Goal: Task Accomplishment & Management: Manage account settings

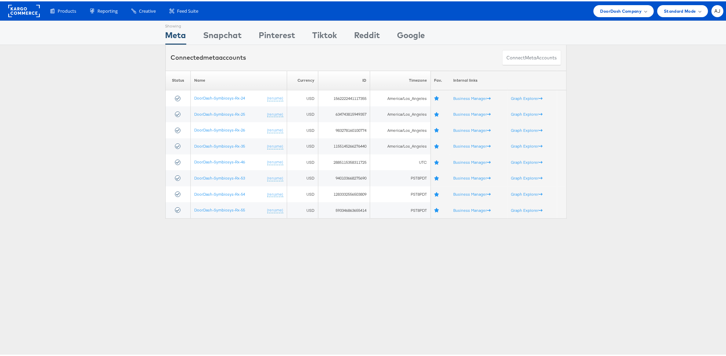
click at [95, 192] on div "Please Wait Loading Accounts .... Status Name Currency ID Timezone Fav. Interna…" at bounding box center [366, 143] width 732 height 148
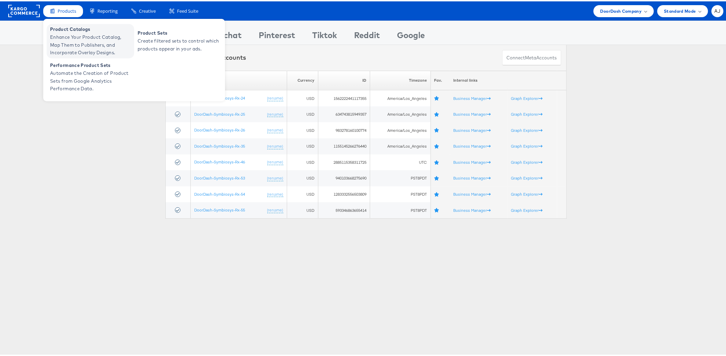
click at [71, 38] on span "Enhance Your Product Catalog, Map Them to Publishers, and Incorporate Overlay D…" at bounding box center [91, 43] width 82 height 23
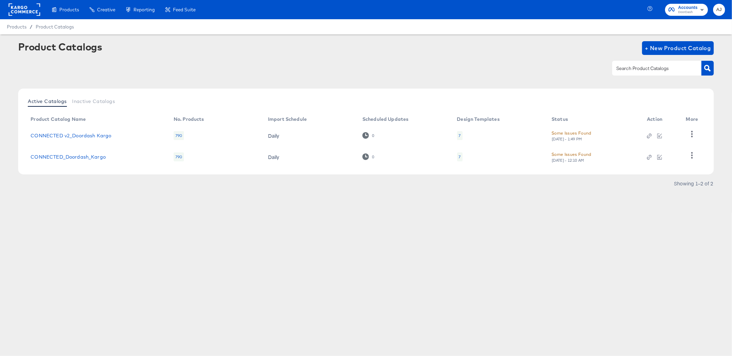
click at [186, 233] on div "Products Creative Reporting Feed Suite Accounts DoorDash AJ Products / Product …" at bounding box center [366, 178] width 732 height 356
click at [566, 139] on div "Thu, Sep 25th - 1:49 PM" at bounding box center [566, 139] width 31 height 5
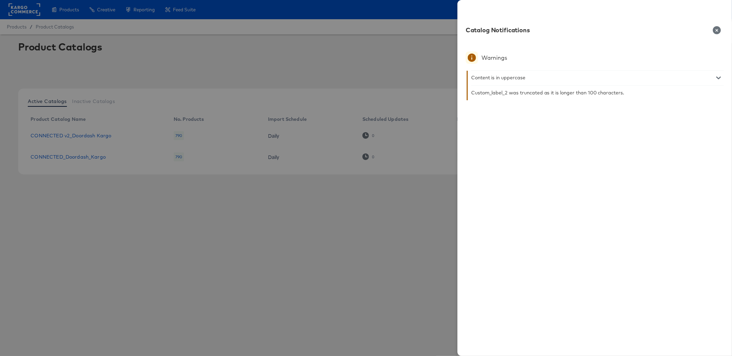
click at [403, 221] on div at bounding box center [366, 178] width 732 height 356
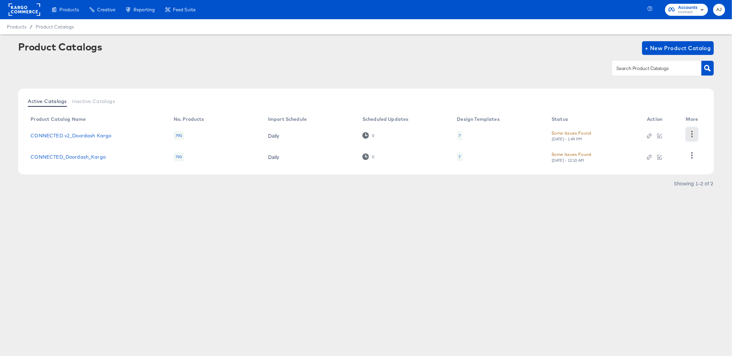
click at [689, 132] on icon "button" at bounding box center [692, 134] width 7 height 7
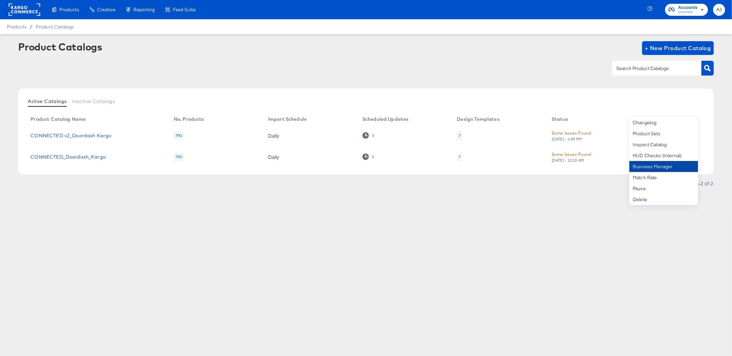
click at [677, 169] on div "Business Manager" at bounding box center [663, 166] width 69 height 11
click at [17, 10] on rect at bounding box center [25, 9] width 32 height 12
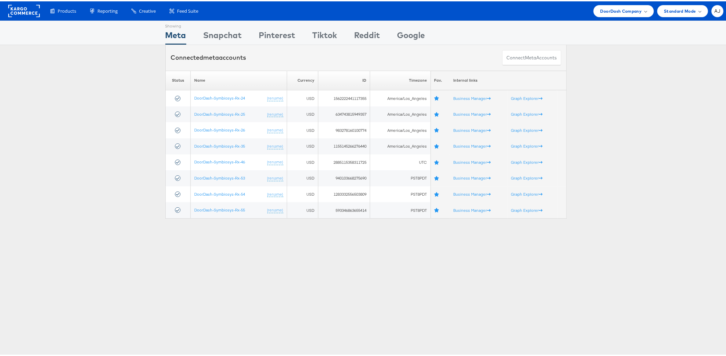
click at [217, 321] on div "Showing Meta Showing Snapchat Showing Pinterest Showing Tiktok Showing Reddit S…" at bounding box center [366, 190] width 732 height 343
click at [132, 168] on div "Please Wait Loading Accounts .... Status Name Currency ID Timezone Fav. Interna…" at bounding box center [366, 143] width 732 height 148
click at [152, 72] on div "Please Wait Loading Accounts .... Status Name Currency ID Timezone Fav. Interna…" at bounding box center [366, 143] width 732 height 148
click at [623, 9] on span "DoorDash Company" at bounding box center [622, 9] width 42 height 7
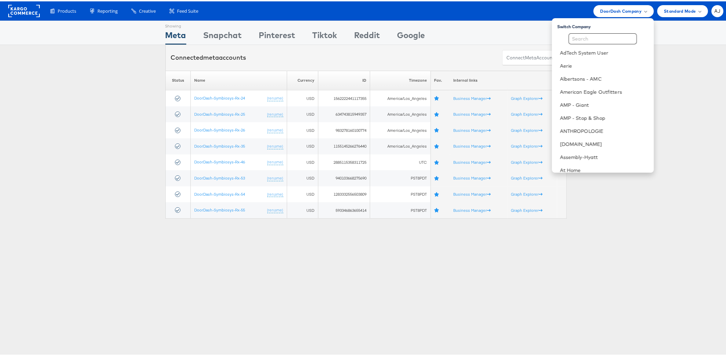
click at [604, 38] on input "text" at bounding box center [603, 37] width 68 height 11
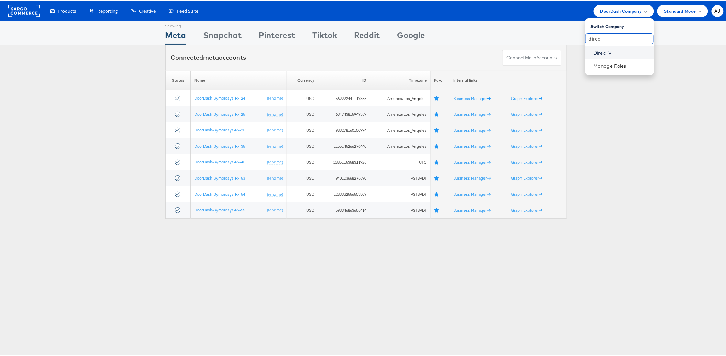
type input "direc"
click at [608, 50] on link "DirecTV" at bounding box center [621, 51] width 55 height 7
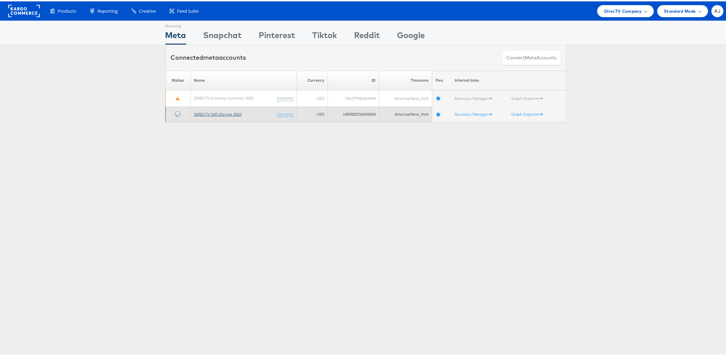
click at [217, 112] on link "DIRECTV SAT+Device 2023" at bounding box center [218, 112] width 48 height 5
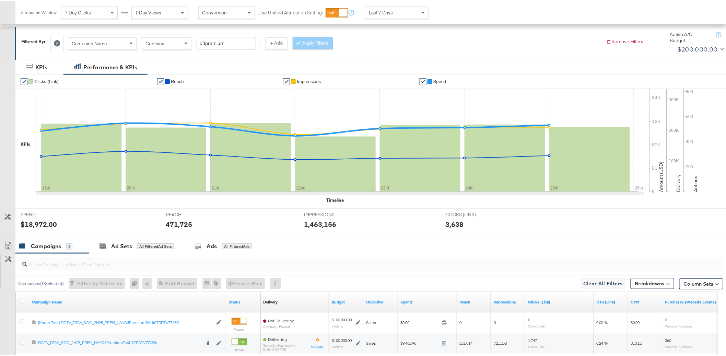
scroll to position [181, 0]
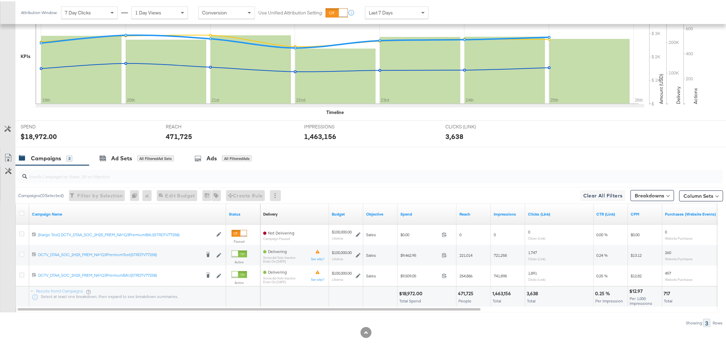
click at [166, 324] on div "Showing: 3 Rows" at bounding box center [361, 321] width 723 height 9
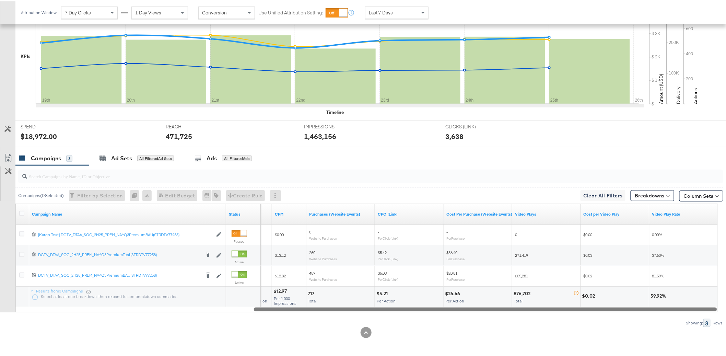
drag, startPoint x: 177, startPoint y: 308, endPoint x: 465, endPoint y: 310, distance: 288.6
click at [465, 310] on div at bounding box center [485, 308] width 463 height 6
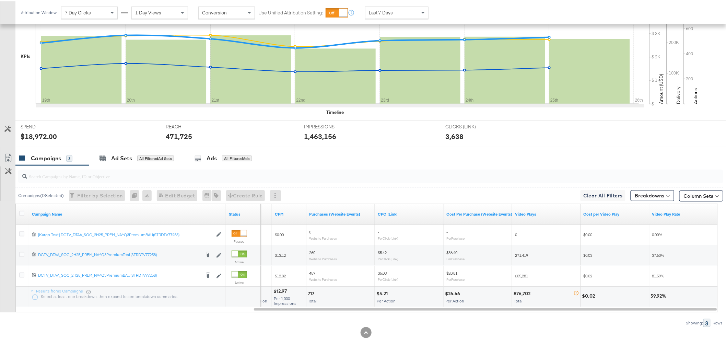
click at [539, 326] on div at bounding box center [366, 331] width 732 height 11
click at [632, 193] on button "Breakdowns" at bounding box center [653, 194] width 44 height 11
click at [621, 225] on div "Delivery" at bounding box center [636, 224] width 68 height 5
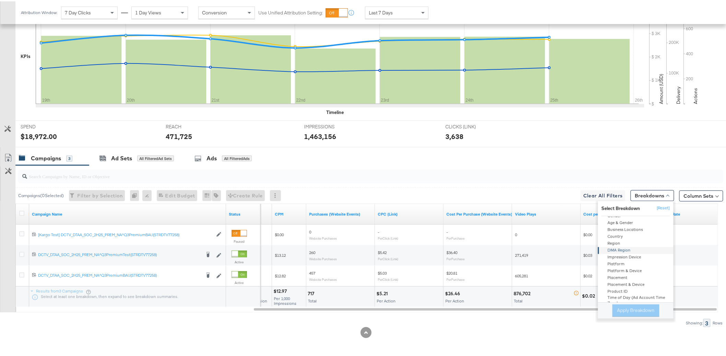
scroll to position [40, 0]
click at [627, 268] on div "Placement" at bounding box center [636, 269] width 74 height 7
click at [567, 165] on div at bounding box center [369, 175] width 708 height 22
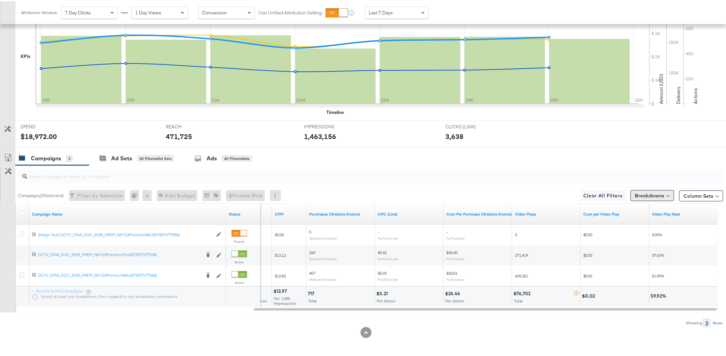
click at [648, 196] on button "Breakdowns" at bounding box center [653, 194] width 44 height 11
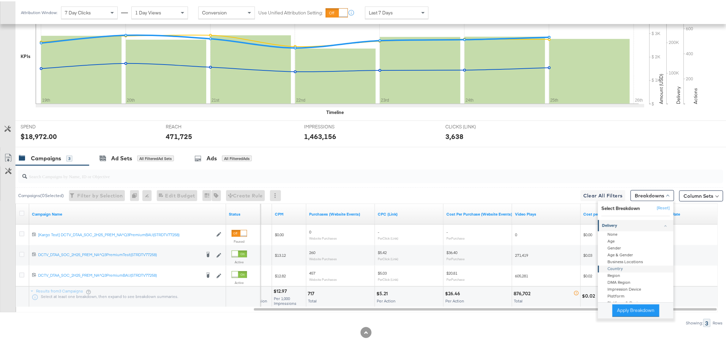
scroll to position [67, 0]
click at [636, 310] on button "Apply Breakdown" at bounding box center [636, 309] width 47 height 12
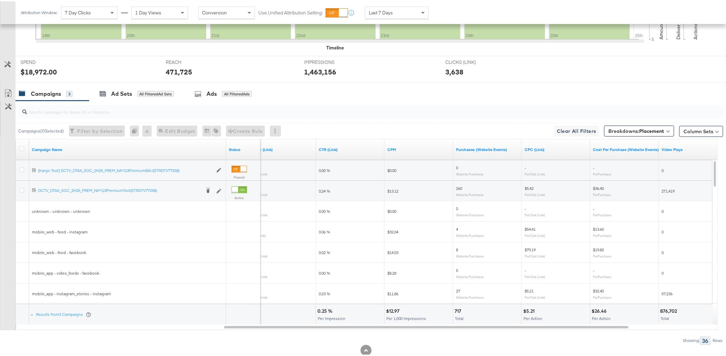
scroll to position [246, 0]
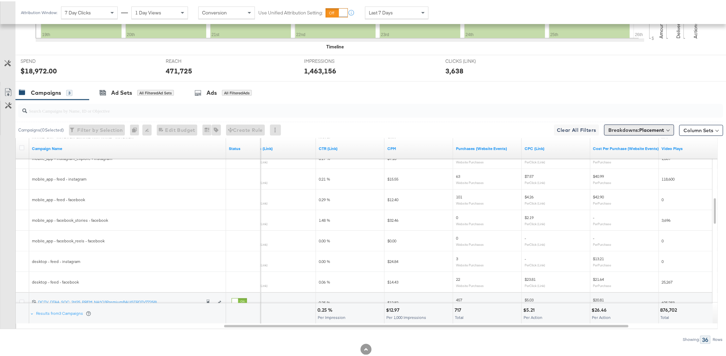
click at [620, 129] on span "Breakdowns: Placement" at bounding box center [637, 128] width 56 height 7
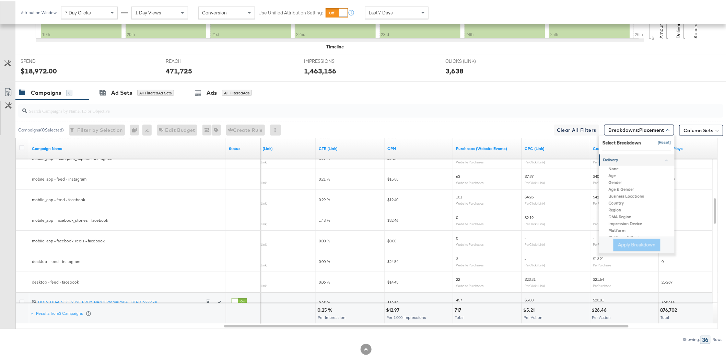
click at [655, 142] on button "[Reset]" at bounding box center [662, 141] width 17 height 11
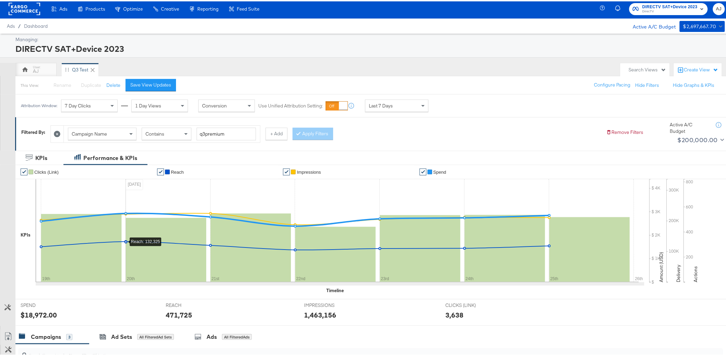
scroll to position [167, 0]
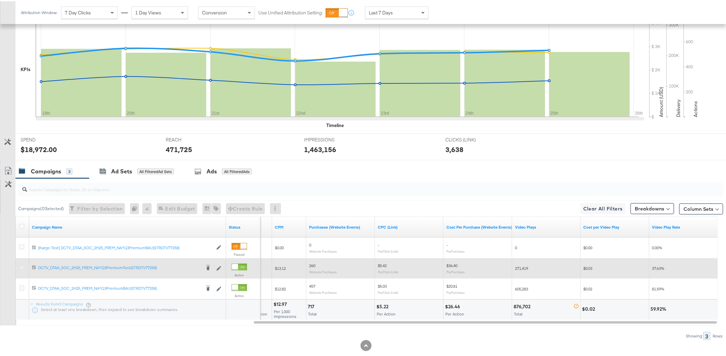
click at [22, 267] on icon at bounding box center [21, 266] width 5 height 5
click at [0, 0] on input "checkbox" at bounding box center [0, 0] width 0 height 0
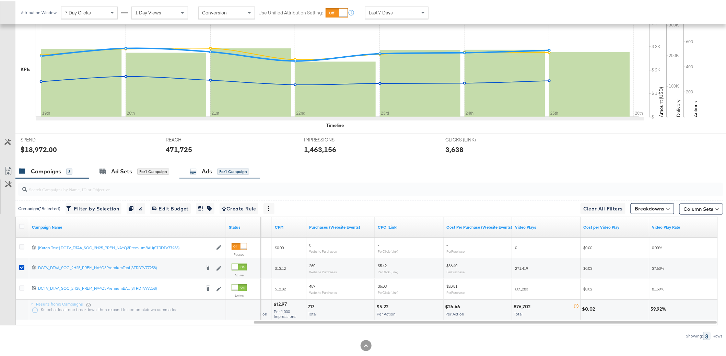
click at [221, 167] on div "for 1 Campaign" at bounding box center [233, 170] width 32 height 6
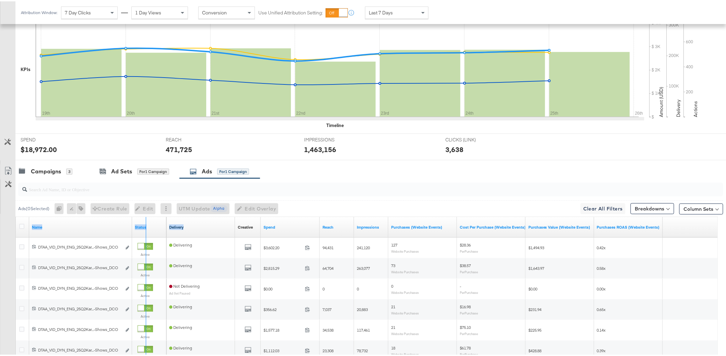
drag, startPoint x: 130, startPoint y: 228, endPoint x: 191, endPoint y: 225, distance: 61.2
click at [16, 216] on div "Name Status Delivery Creative Sorting Unavailable Spend Reach Impressions Purch…" at bounding box center [16, 216] width 0 height 0
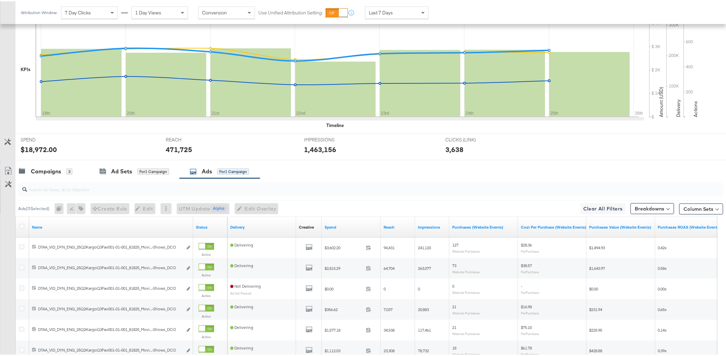
click at [380, 169] on div "Campaigns 3 Ad Sets for 1 Campaign Ads for 1 Campaign" at bounding box center [373, 170] width 717 height 15
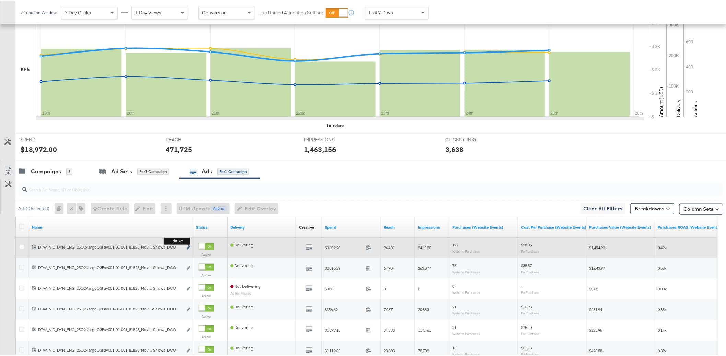
click at [187, 247] on icon "link" at bounding box center [188, 246] width 3 height 4
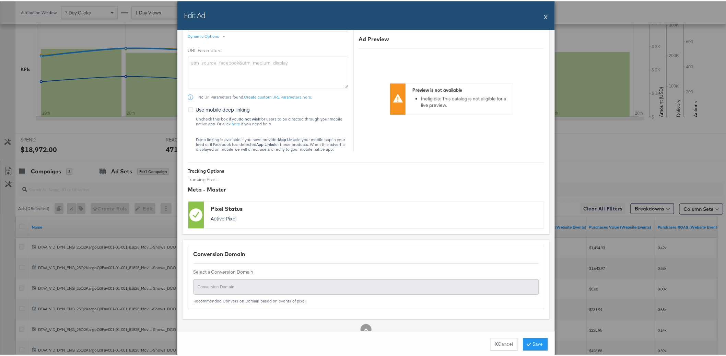
scroll to position [756, 0]
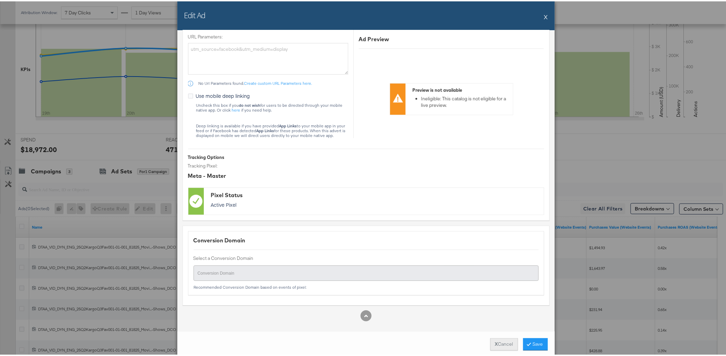
click at [495, 339] on strong "X" at bounding box center [496, 342] width 3 height 7
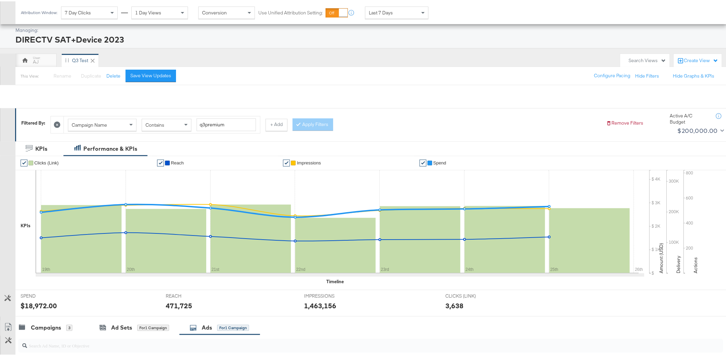
scroll to position [0, 0]
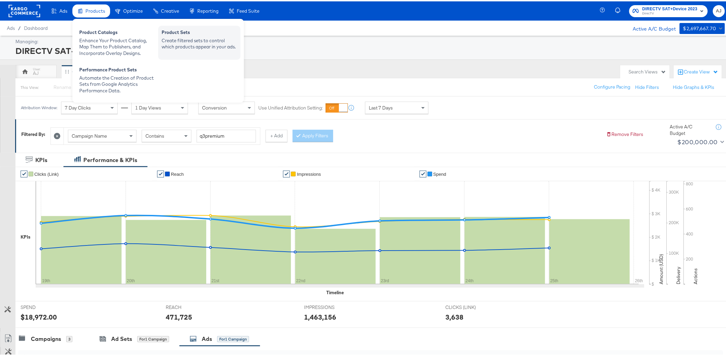
click at [201, 45] on div "Create filtered sets to control which products appear in your ads." at bounding box center [199, 42] width 75 height 13
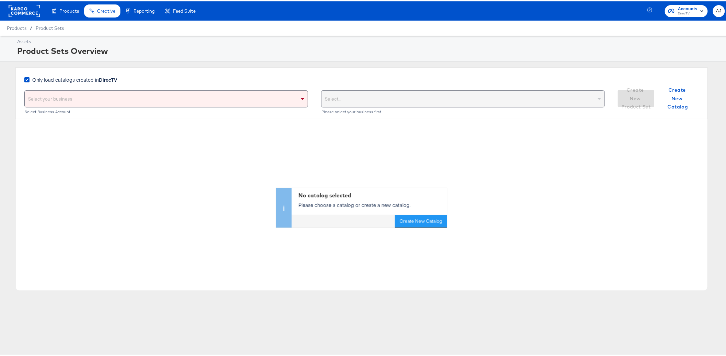
click at [166, 101] on div "Select your business" at bounding box center [166, 97] width 283 height 16
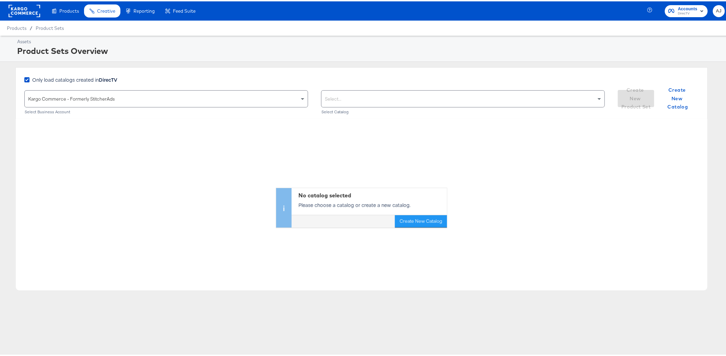
click at [104, 207] on div "No catalog selected Please choose a catalog or create a new catalog. Create New…" at bounding box center [362, 171] width 692 height 109
click at [504, 203] on div "No catalog selected Please choose a catalog or create a new catalog. Create New…" at bounding box center [362, 171] width 692 height 109
click at [371, 99] on div "Select..." at bounding box center [463, 97] width 283 height 16
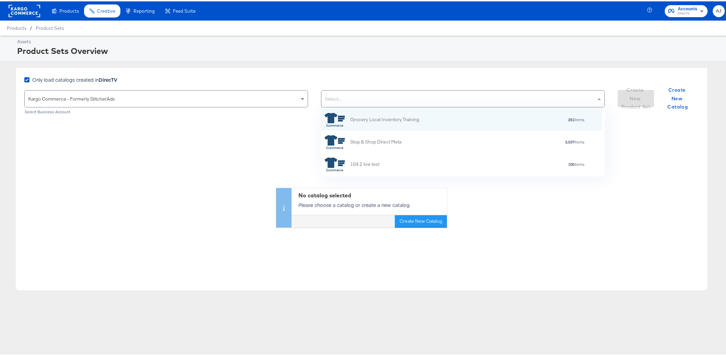
scroll to position [62, 275]
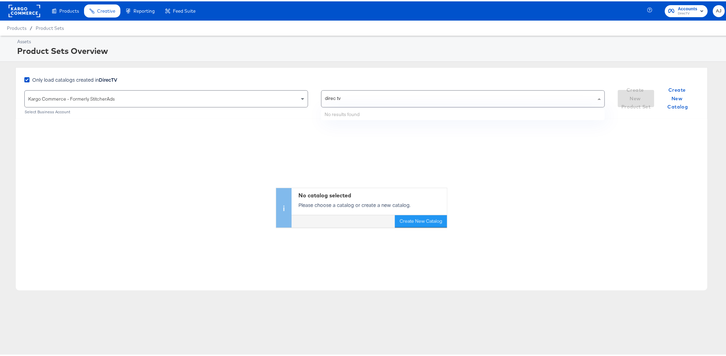
click at [371, 99] on div "direc tv direc tv" at bounding box center [459, 97] width 275 height 16
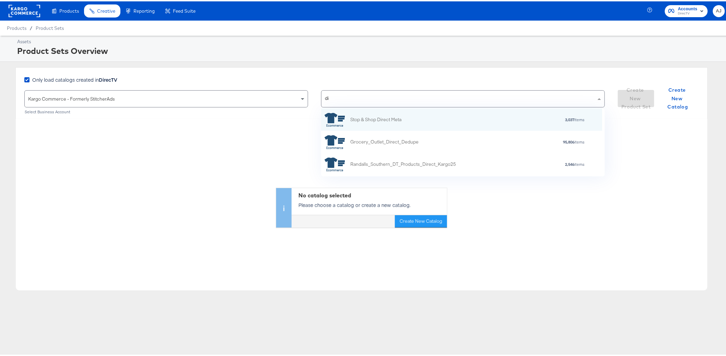
type input "d"
click at [212, 158] on div "No catalog selected Please choose a catalog or create a new catalog. Create New…" at bounding box center [362, 171] width 692 height 109
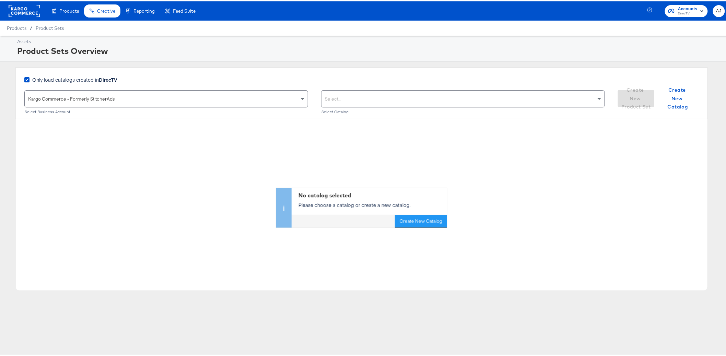
click at [205, 184] on div "No catalog selected Please choose a catalog or create a new catalog. Create New…" at bounding box center [362, 171] width 692 height 109
click at [33, 9] on rect at bounding box center [25, 9] width 32 height 12
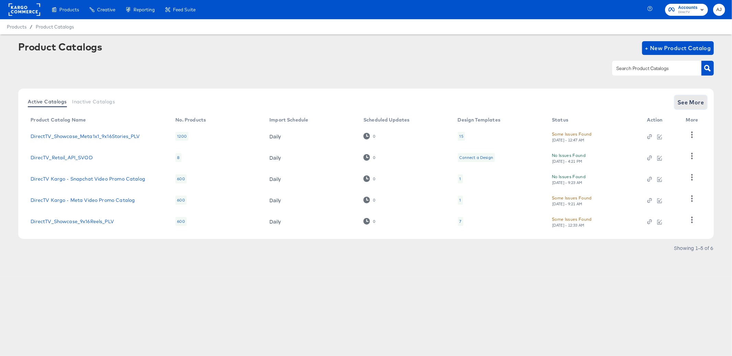
click at [687, 101] on span "See More" at bounding box center [690, 102] width 27 height 10
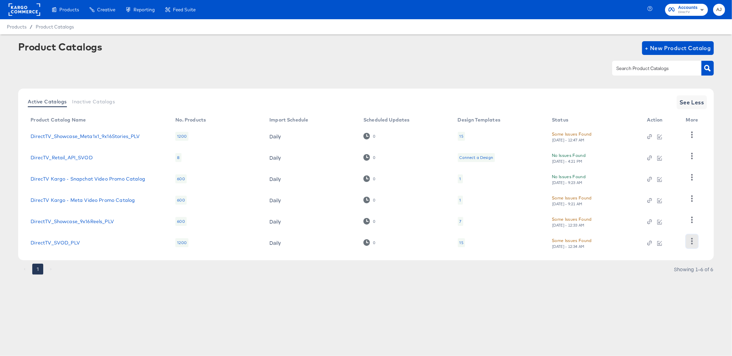
click at [688, 244] on button "button" at bounding box center [692, 241] width 12 height 14
click at [719, 230] on article "Product Catalogs + New Product Catalog Active Catalogs Inactive Catalogs See Le…" at bounding box center [366, 166] width 732 height 264
click at [695, 219] on button "button" at bounding box center [692, 220] width 12 height 14
click at [718, 216] on article "Product Catalogs + New Product Catalog Active Catalogs Inactive Catalogs See Le…" at bounding box center [366, 166] width 732 height 264
click at [695, 196] on icon "button" at bounding box center [692, 198] width 7 height 7
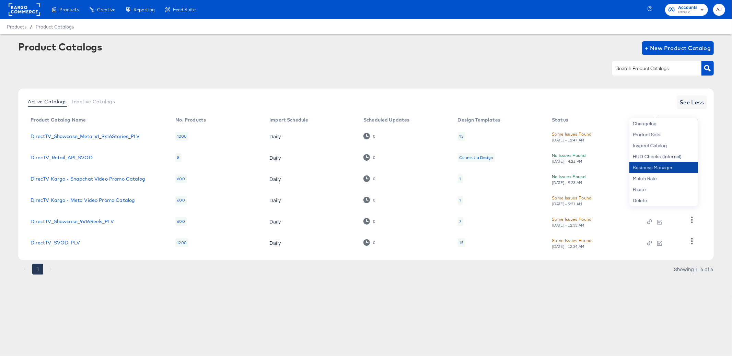
click at [660, 170] on div "Business Manager" at bounding box center [663, 167] width 69 height 11
click at [714, 207] on article "Product Catalogs + New Product Catalog Active Catalogs Inactive Catalogs See Le…" at bounding box center [366, 166] width 732 height 264
click at [691, 201] on icon "button" at bounding box center [692, 198] width 2 height 7
click at [660, 138] on div "Product Sets" at bounding box center [663, 134] width 69 height 11
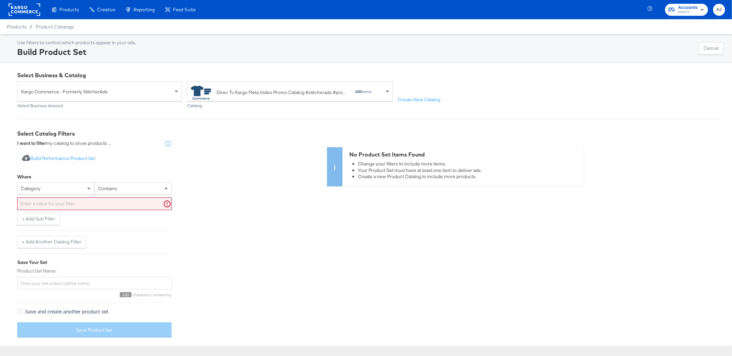
click at [270, 223] on div "No Product Set Items Found Change your filters to include more items. Your Prod…" at bounding box center [455, 236] width 536 height 213
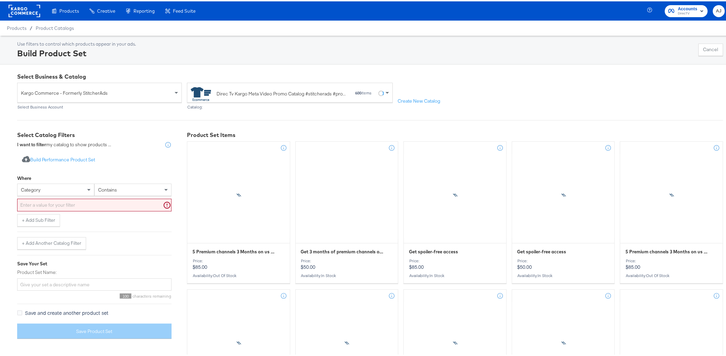
click at [205, 59] on div "Use filters to control which products appear in your ads. Build Product Set Can…" at bounding box center [366, 48] width 732 height 29
click at [183, 47] on div "Use filters to control which products appear in your ads. Build Product Set Can…" at bounding box center [370, 48] width 706 height 18
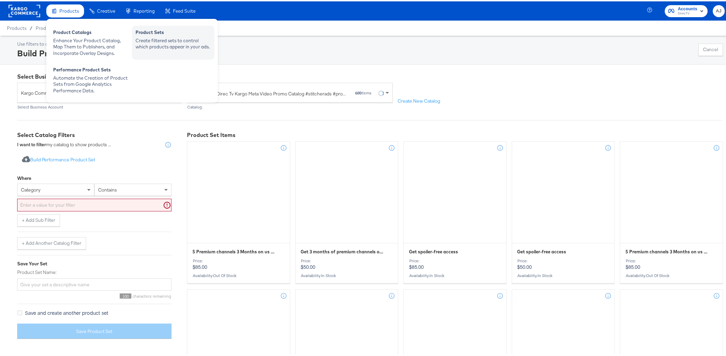
click at [174, 44] on div "Create filtered sets to control which products appear in your ads." at bounding box center [173, 42] width 75 height 13
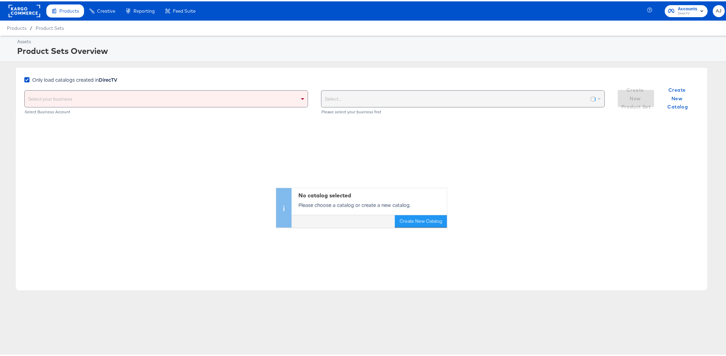
click at [147, 100] on div "Select your business" at bounding box center [166, 97] width 283 height 16
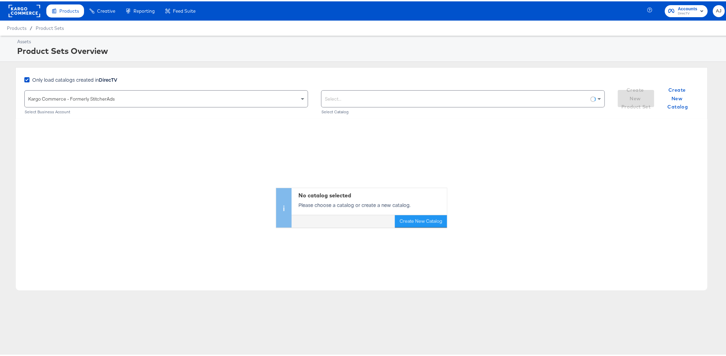
click at [262, 154] on div "No catalog selected Please choose a catalog or create a new catalog. Create New…" at bounding box center [362, 171] width 692 height 109
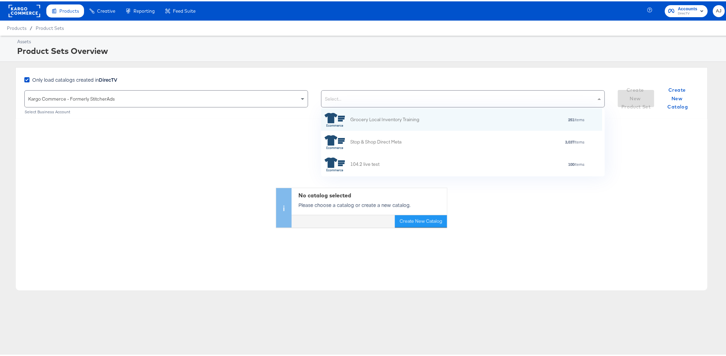
click at [405, 98] on div "Select..." at bounding box center [463, 97] width 283 height 16
type input "directv"
click at [435, 121] on div "DirecTV Kargo - Meta Video Promo Catalog" at bounding box center [395, 118] width 91 height 7
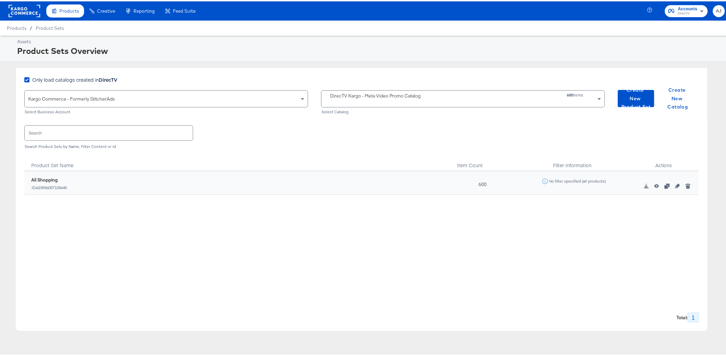
click at [361, 241] on div "623556057105640 All Shopping ID: 623556057105640 600 No filter specified (all p…" at bounding box center [361, 238] width 675 height 137
click at [675, 184] on button "button" at bounding box center [678, 184] width 10 height 5
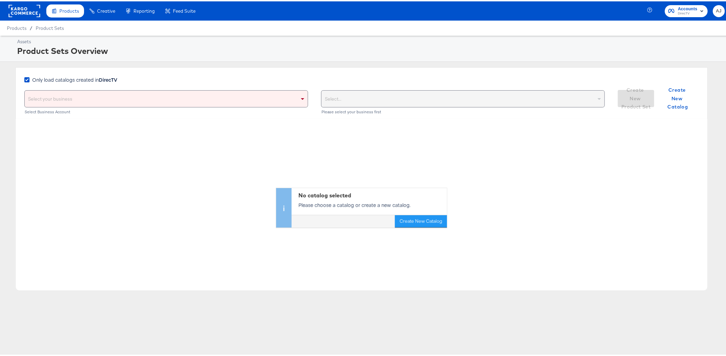
click at [75, 173] on div "No catalog selected Please choose a catalog or create a new catalog. Create New…" at bounding box center [362, 171] width 692 height 109
click at [156, 161] on div "No catalog selected Please choose a catalog or create a new catalog. Create New…" at bounding box center [362, 171] width 692 height 109
click at [217, 189] on div "No catalog selected Please choose a catalog or create a new catalog. Create New…" at bounding box center [362, 171] width 692 height 109
click at [194, 176] on div "No catalog selected Please choose a catalog or create a new catalog. Create New…" at bounding box center [362, 171] width 692 height 109
click at [214, 101] on div "Select your business" at bounding box center [166, 97] width 283 height 16
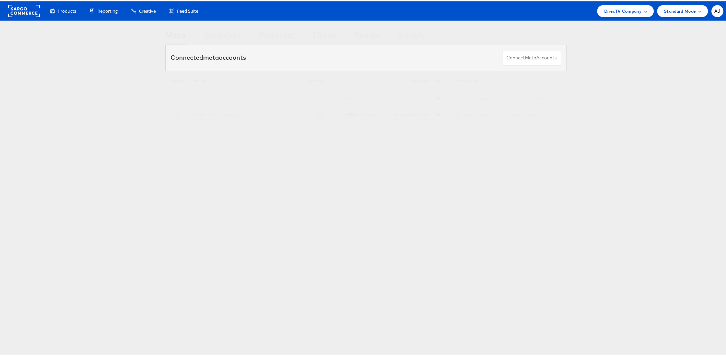
click at [636, 144] on div "Showing Meta Showing Snapchat Showing Pinterest Showing Tiktok Showing Reddit S…" at bounding box center [366, 190] width 732 height 343
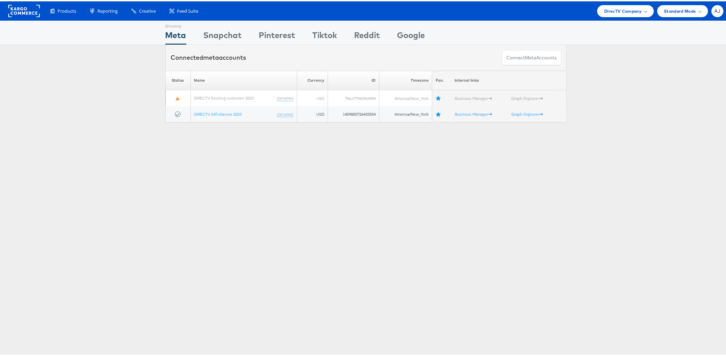
click at [110, 164] on div "Showing Meta Showing Snapchat Showing Pinterest Showing Tiktok Showing Reddit S…" at bounding box center [366, 190] width 732 height 343
click at [137, 154] on div "Showing Meta Showing Snapchat Showing Pinterest Showing Tiktok Showing Reddit S…" at bounding box center [366, 190] width 732 height 343
click at [635, 8] on span "DirecTV Company" at bounding box center [622, 9] width 37 height 7
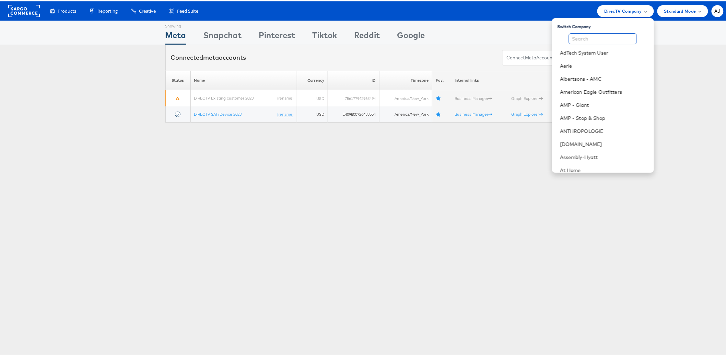
click at [581, 36] on input "text" at bounding box center [603, 37] width 68 height 11
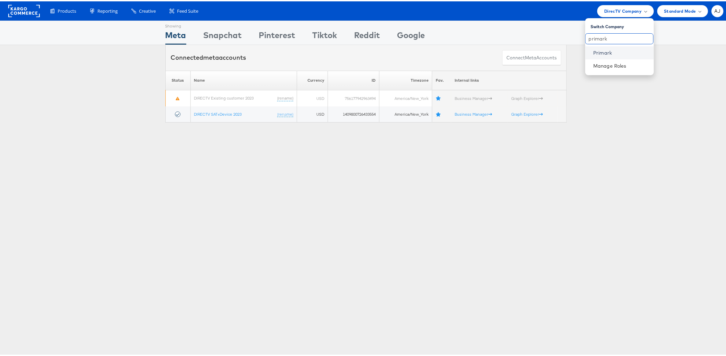
type input "primark"
click at [595, 55] on link "Primark" at bounding box center [621, 51] width 55 height 7
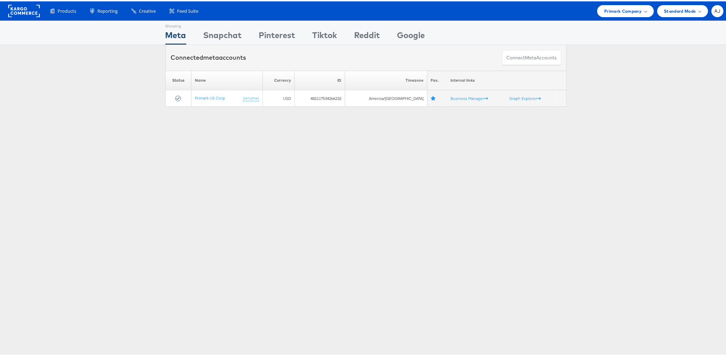
click at [116, 134] on div "Showing Meta Showing [GEOGRAPHIC_DATA] Showing Pinterest Showing Tiktok Showing…" at bounding box center [366, 190] width 732 height 343
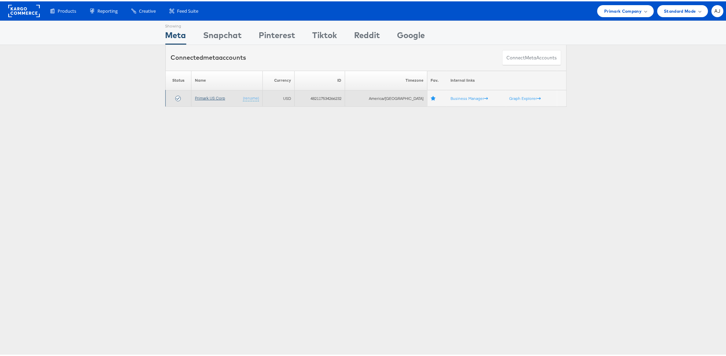
click at [213, 95] on link "Primark US Corp" at bounding box center [210, 96] width 30 height 5
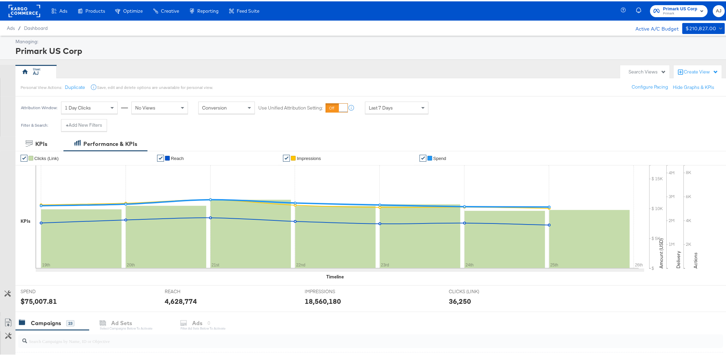
click at [411, 68] on div "AJ" at bounding box center [316, 70] width 602 height 14
click at [407, 60] on div "Managing: Primark US Corp AJ Search Views Create View Personal View Actions: Du…" at bounding box center [366, 318] width 732 height 569
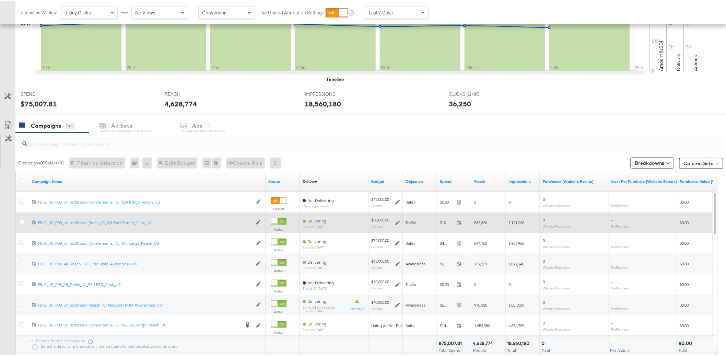
scroll to position [247, 0]
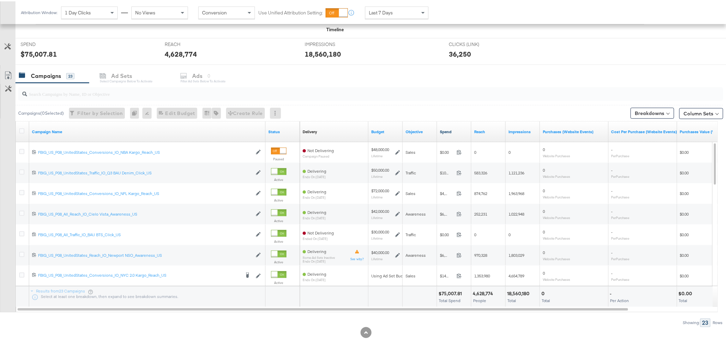
click at [445, 131] on link "Spend" at bounding box center [454, 130] width 29 height 5
click at [103, 93] on input "search" at bounding box center [342, 89] width 631 height 13
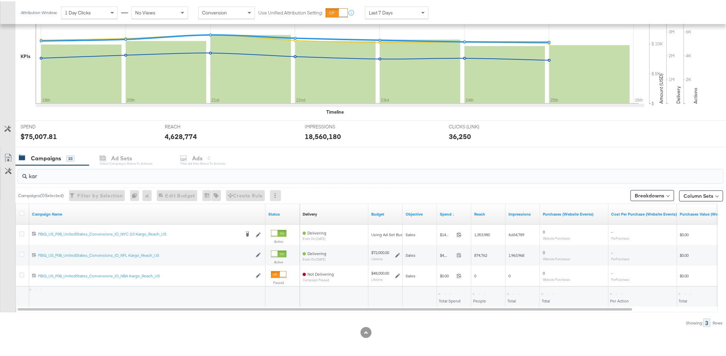
scroll to position [165, 0]
click at [384, 172] on input "kargo" at bounding box center [342, 171] width 631 height 13
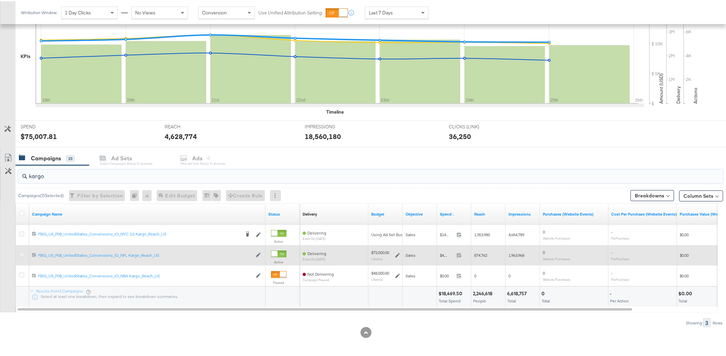
type input "kargo"
click at [21, 253] on icon at bounding box center [21, 253] width 5 height 5
click at [0, 0] on input "checkbox" at bounding box center [0, 0] width 0 height 0
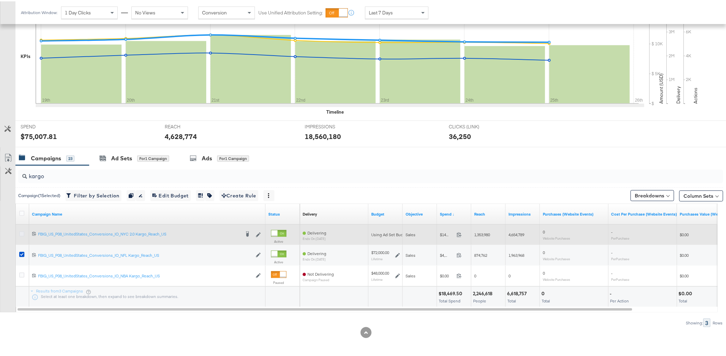
click at [19, 233] on icon at bounding box center [21, 232] width 5 height 5
click at [0, 0] on input "checkbox" at bounding box center [0, 0] width 0 height 0
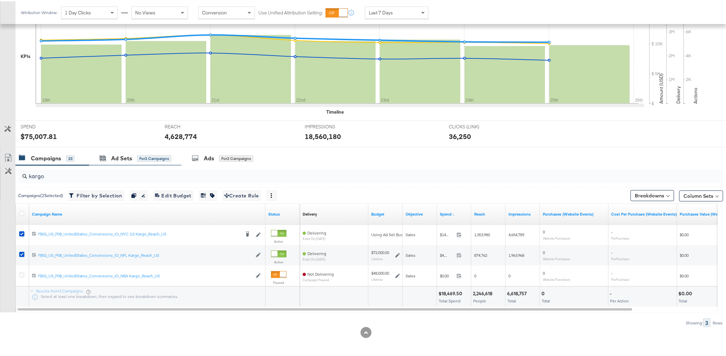
click at [147, 162] on div "Ad Sets for 2 Campaigns" at bounding box center [135, 157] width 92 height 15
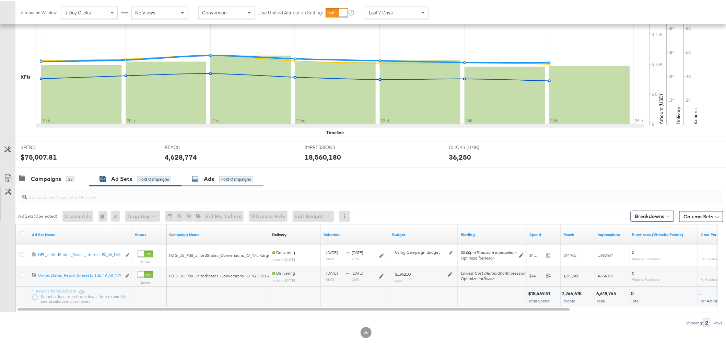
click at [208, 184] on div "Ads for 2 Campaigns" at bounding box center [223, 177] width 82 height 15
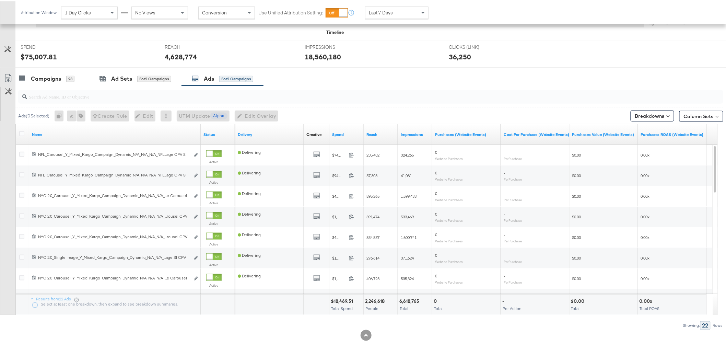
scroll to position [247, 0]
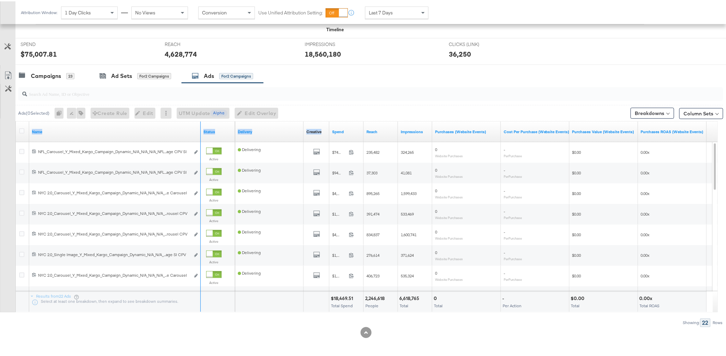
drag, startPoint x: 200, startPoint y: 130, endPoint x: 335, endPoint y: 127, distance: 134.6
click at [16, 120] on div "Name Status Delivery Creative Sorting Unavailable Spend Reach Impressions Purch…" at bounding box center [16, 120] width 0 height 0
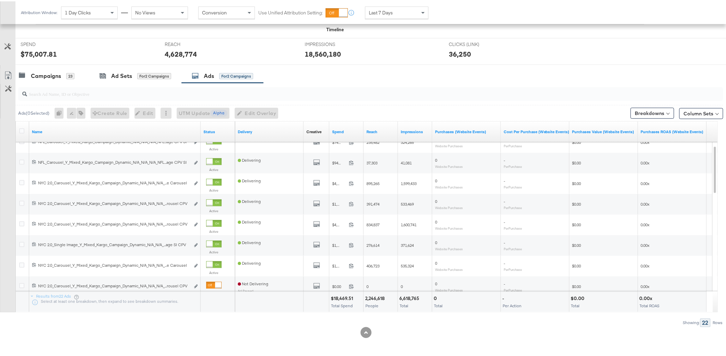
click at [361, 106] on div "Ads ( 0 Selected) 0 Rename 0 ads Tags for 0 campaigns Create Rule Edit 0 ads Ed…" at bounding box center [369, 112] width 708 height 16
click at [362, 91] on input "search" at bounding box center [342, 89] width 631 height 13
click at [513, 77] on div "Campaigns 23 Ad Sets for 2 Campaigns Ads for 2 Campaigns" at bounding box center [373, 74] width 717 height 15
click at [374, 85] on input "search" at bounding box center [342, 89] width 631 height 13
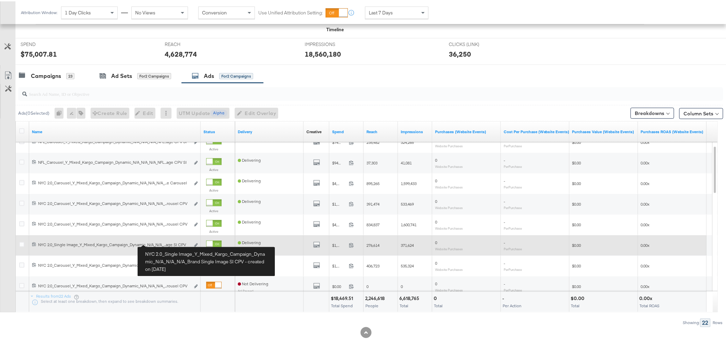
click at [150, 243] on div "NYC 2.0_Single Image_Y_Mixed_Kargo_Campaign_Dynamic_N/A_N/A_N/A_Brand Single Im…" at bounding box center [114, 243] width 152 height 5
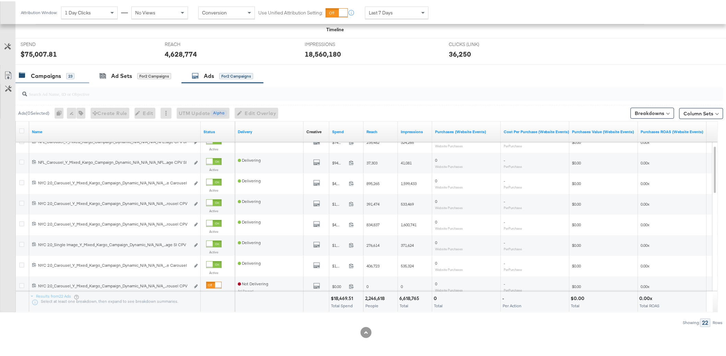
click at [60, 76] on div "Campaigns" at bounding box center [46, 75] width 30 height 8
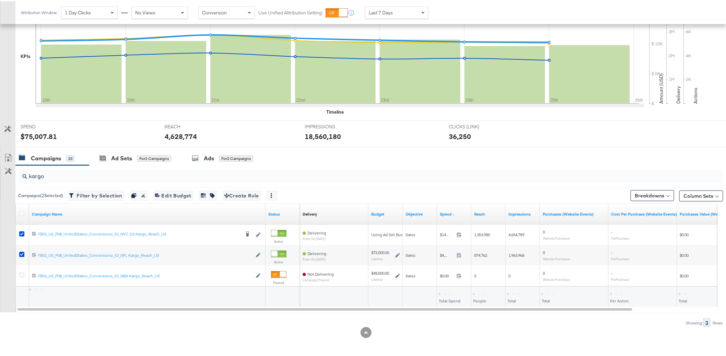
scroll to position [165, 0]
click at [225, 153] on div "Ads for 2 Campaigns" at bounding box center [223, 157] width 82 height 15
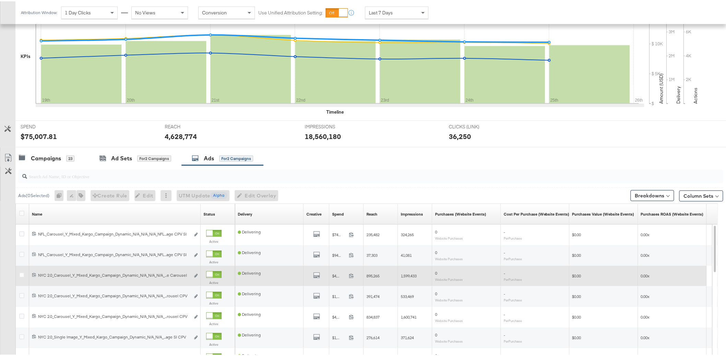
scroll to position [247, 0]
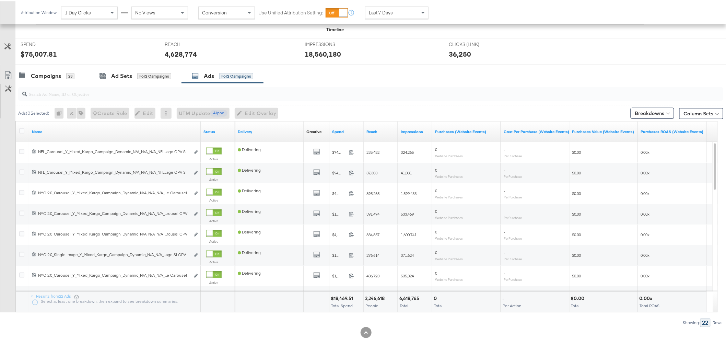
click at [330, 94] on input "search" at bounding box center [342, 89] width 631 height 13
click at [381, 80] on div "Campaigns 23 Ad Sets for 2 Campaigns Ads for 2 Campaigns" at bounding box center [373, 74] width 717 height 15
click at [423, 82] on div at bounding box center [369, 93] width 708 height 22
click at [60, 78] on div "Campaigns" at bounding box center [46, 75] width 30 height 8
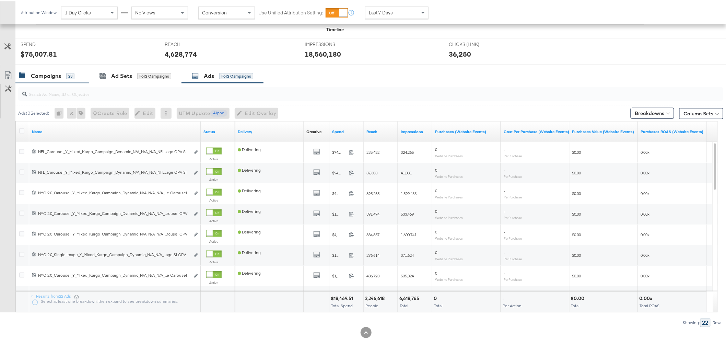
scroll to position [165, 0]
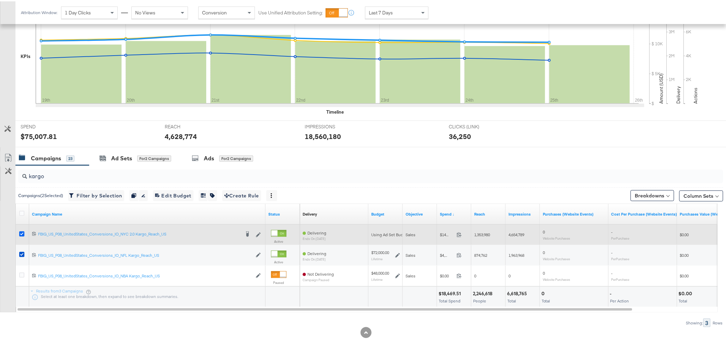
click at [22, 234] on icon at bounding box center [21, 232] width 5 height 5
click at [0, 0] on input "checkbox" at bounding box center [0, 0] width 0 height 0
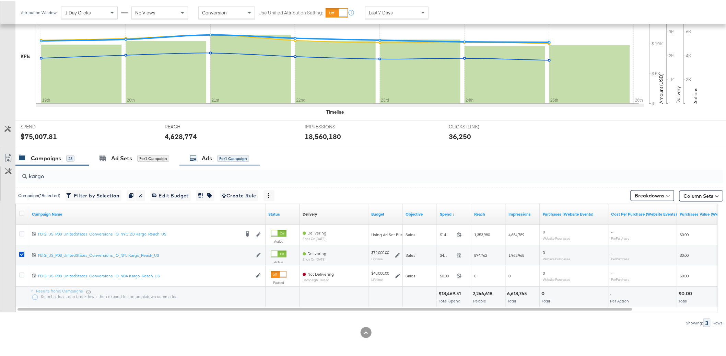
click at [239, 157] on div "for 1 Campaign" at bounding box center [233, 157] width 32 height 6
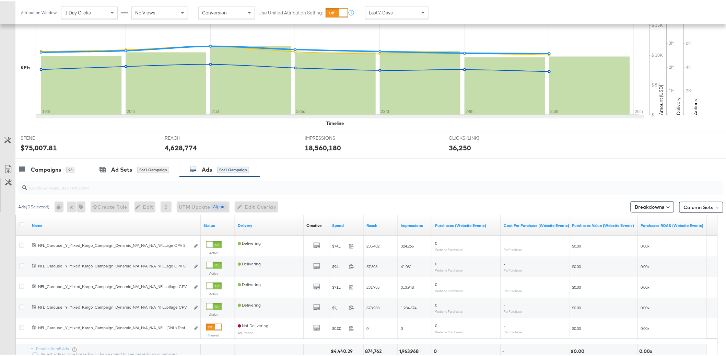
scroll to position [206, 0]
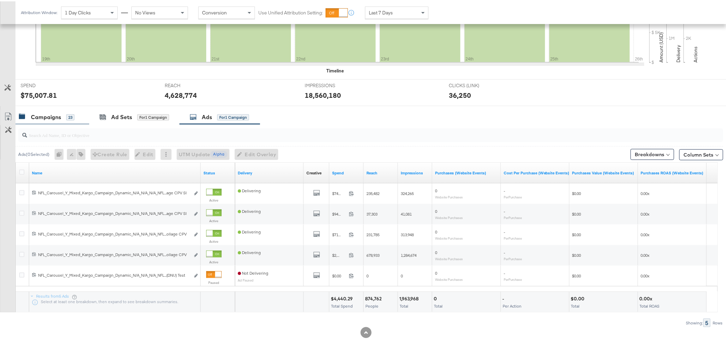
click at [54, 117] on div "Campaigns" at bounding box center [46, 116] width 30 height 8
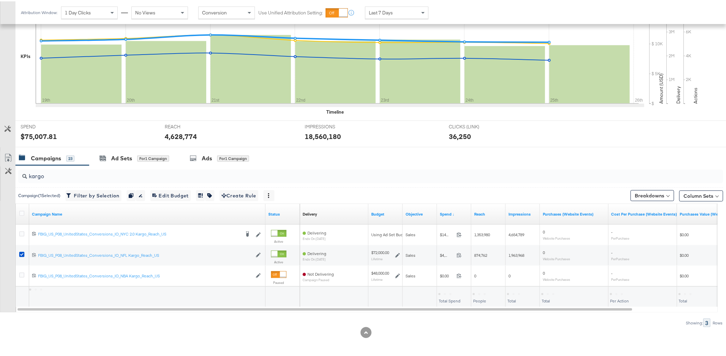
scroll to position [165, 0]
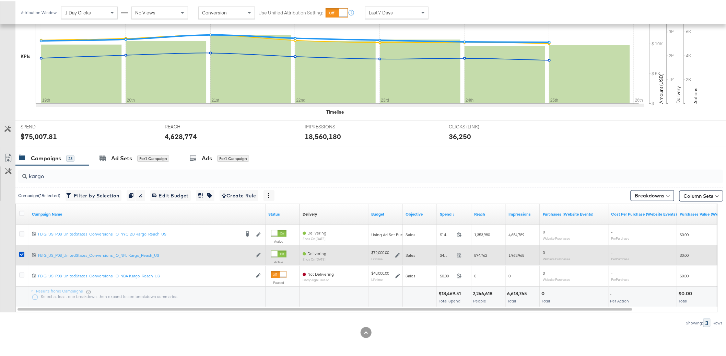
click at [21, 253] on icon at bounding box center [21, 253] width 5 height 5
click at [0, 0] on input "checkbox" at bounding box center [0, 0] width 0 height 0
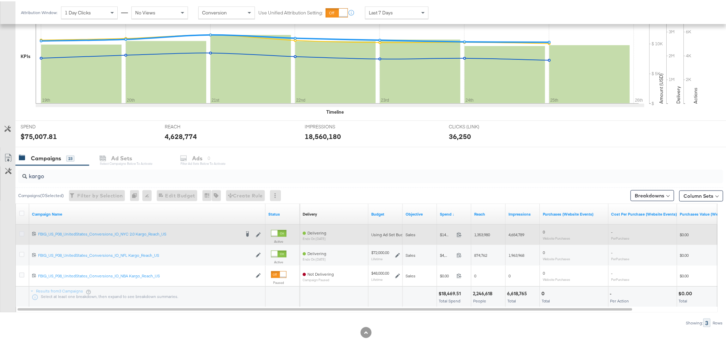
click at [21, 234] on icon at bounding box center [21, 232] width 5 height 5
click at [0, 0] on input "checkbox" at bounding box center [0, 0] width 0 height 0
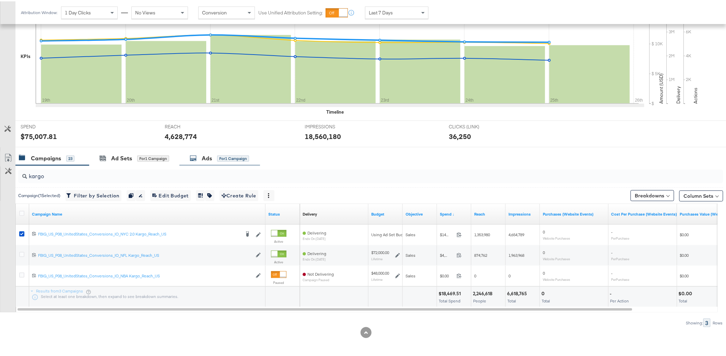
click at [230, 151] on div "Ads for 1 Campaign" at bounding box center [219, 157] width 81 height 15
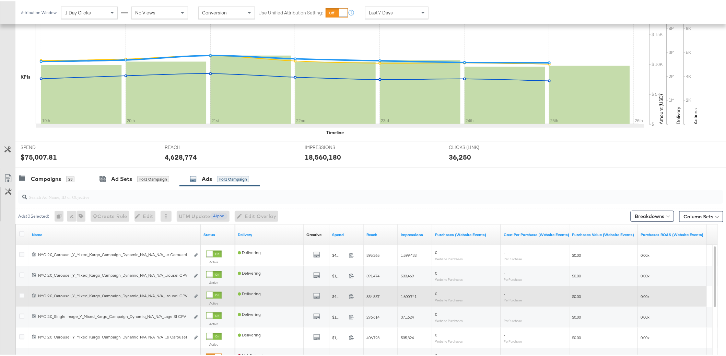
scroll to position [206, 0]
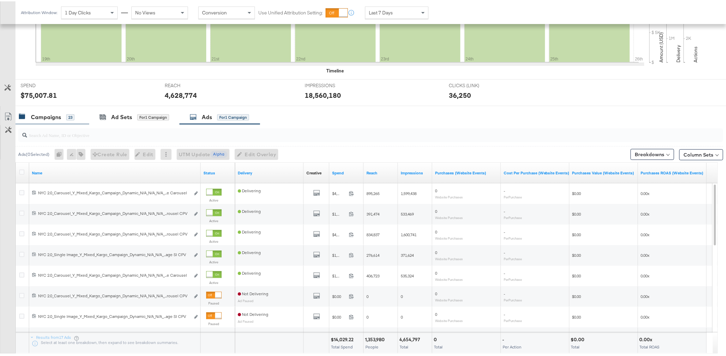
click at [57, 117] on div "Campaigns" at bounding box center [46, 116] width 30 height 8
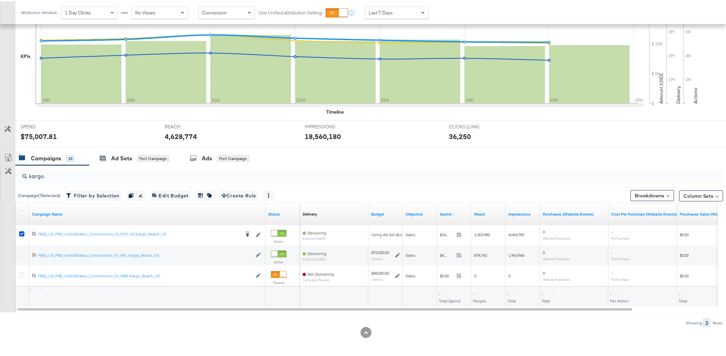
scroll to position [165, 0]
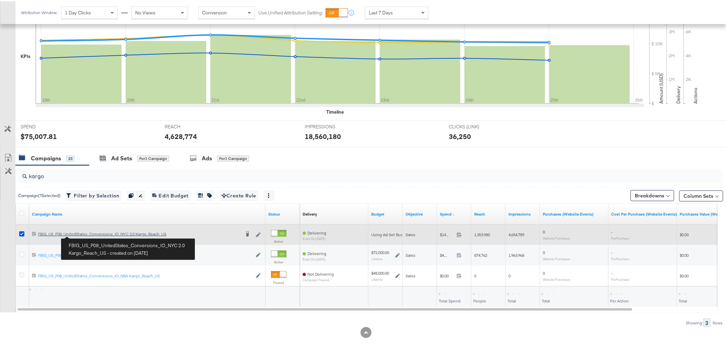
click at [87, 234] on div "FBIG_US_P08_UnitedStates_Conversions_IO_NYC 2.0 Kargo_Reach_US FBIG_US_P08_Unit…" at bounding box center [139, 232] width 202 height 5
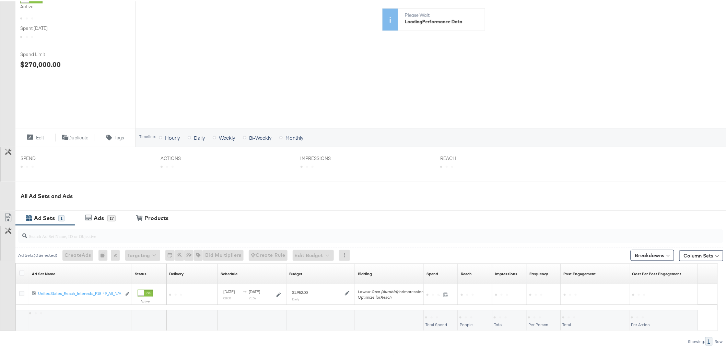
scroll to position [168, 0]
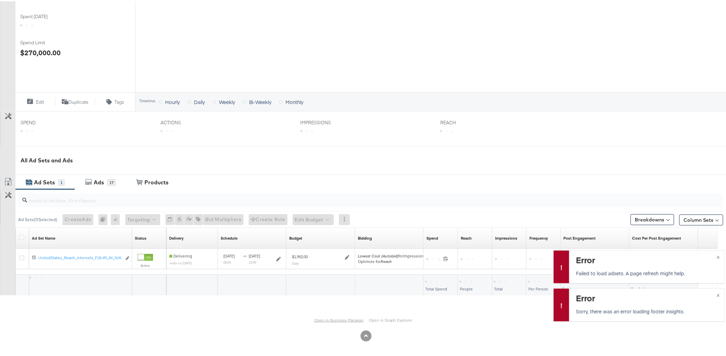
click at [338, 320] on link "Open in Business Manager" at bounding box center [338, 318] width 49 height 5
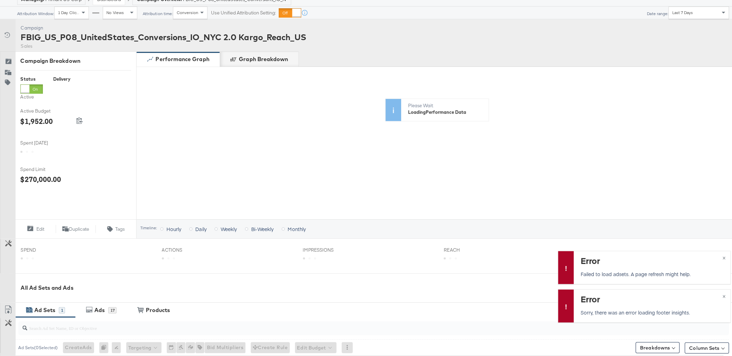
scroll to position [0, 0]
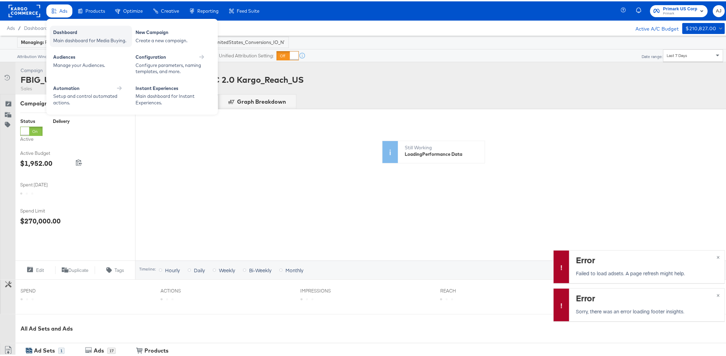
click at [63, 34] on div "Dashboard" at bounding box center [90, 32] width 75 height 8
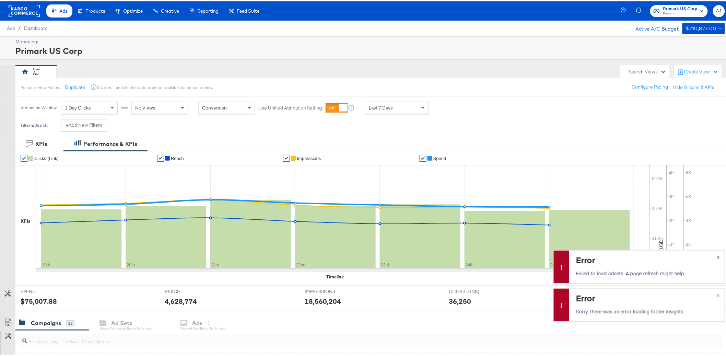
click at [717, 258] on span "×" at bounding box center [718, 255] width 3 height 8
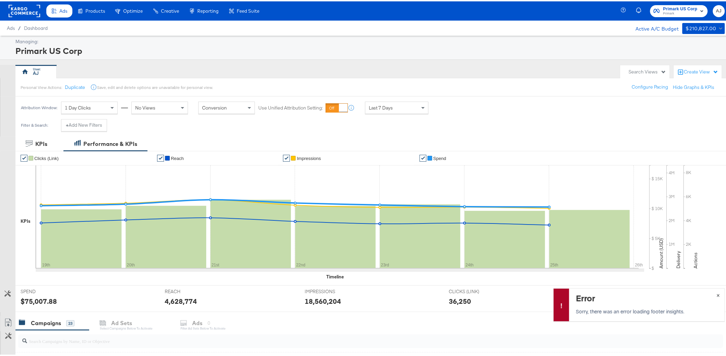
click at [717, 294] on span "×" at bounding box center [718, 293] width 3 height 8
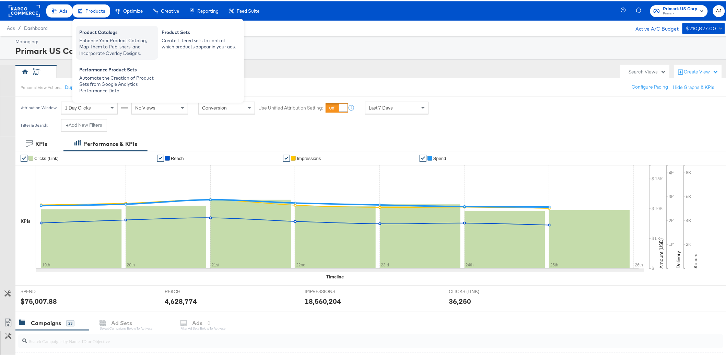
click at [108, 40] on div "Enhance Your Product Catalog, Map Them to Publishers, and Incorporate Overlay D…" at bounding box center [116, 45] width 75 height 19
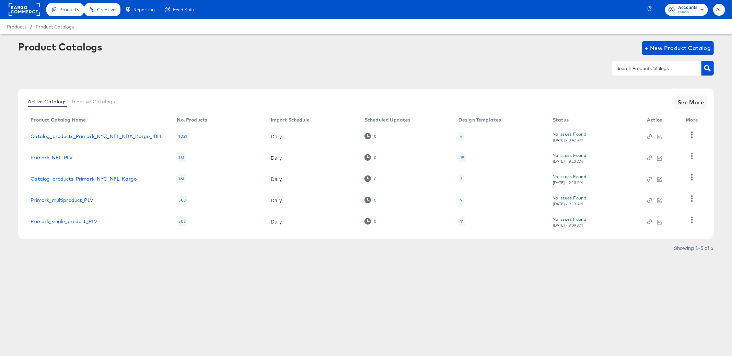
click at [161, 285] on div "Products Products Product Catalogs Enhance Your Product Catalog, Map Them to Pu…" at bounding box center [366, 178] width 732 height 356
click at [694, 106] on span "See More" at bounding box center [690, 102] width 27 height 10
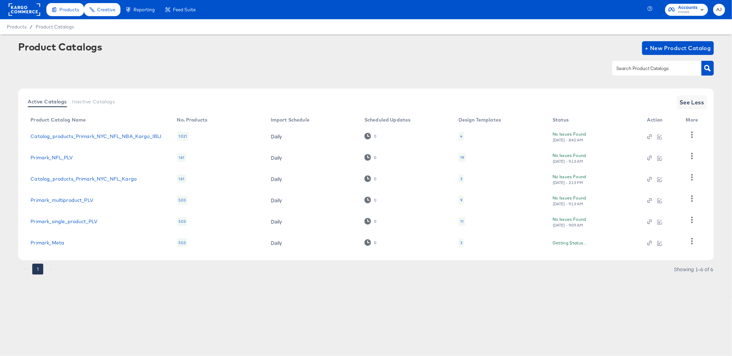
click at [162, 348] on div "Products Products Product Catalogs Enhance Your Product Catalog, Map Them to Pu…" at bounding box center [366, 178] width 732 height 356
click at [120, 318] on div "Products Products Product Catalogs Enhance Your Product Catalog, Map Them to Pu…" at bounding box center [366, 178] width 732 height 356
click at [179, 72] on div at bounding box center [365, 67] width 695 height 15
click at [147, 340] on div "Products Products Product Catalogs Enhance Your Product Catalog, Map Them to Pu…" at bounding box center [366, 178] width 732 height 356
click at [203, 59] on div "Product Catalogs + New Product Catalog" at bounding box center [365, 62] width 695 height 42
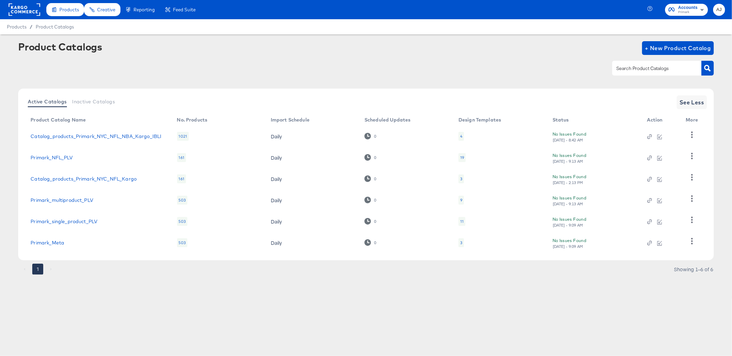
click at [278, 323] on div "Products Products Product Catalogs Enhance Your Product Catalog, Map Them to Pu…" at bounding box center [366, 178] width 732 height 356
click at [244, 87] on div "Product Catalogs + New Product Catalog Active Catalogs Inactive Catalogs See Le…" at bounding box center [365, 159] width 695 height 237
drag, startPoint x: 184, startPoint y: 243, endPoint x: 184, endPoint y: 214, distance: 28.5
click at [184, 214] on tbody "Catalog_products_Primark_NYC_NFL_NBA_Kargo_IBLI 1021 Daily 0 4 No Issues Found …" at bounding box center [365, 190] width 681 height 128
click at [184, 214] on td "503" at bounding box center [219, 221] width 94 height 21
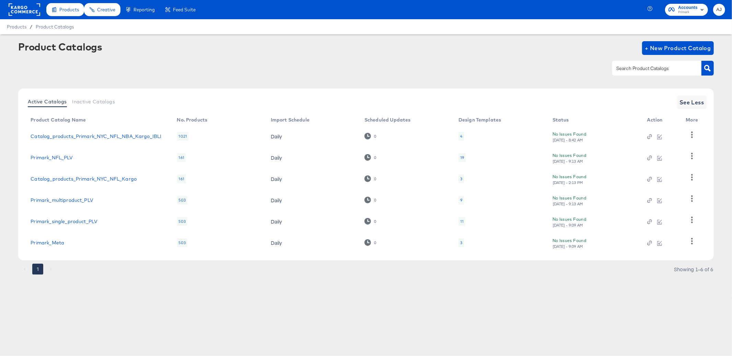
click at [195, 299] on div "Products Products Product Catalogs Enhance Your Product Catalog, Map Them to Pu…" at bounding box center [366, 178] width 732 height 356
drag, startPoint x: 179, startPoint y: 224, endPoint x: 185, endPoint y: 223, distance: 6.5
click at [185, 223] on div "503" at bounding box center [182, 221] width 10 height 9
click at [289, 310] on div "Products Products Product Catalogs Enhance Your Product Catalog, Map Them to Pu…" at bounding box center [366, 178] width 732 height 356
